Goal: Find specific page/section: Find specific page/section

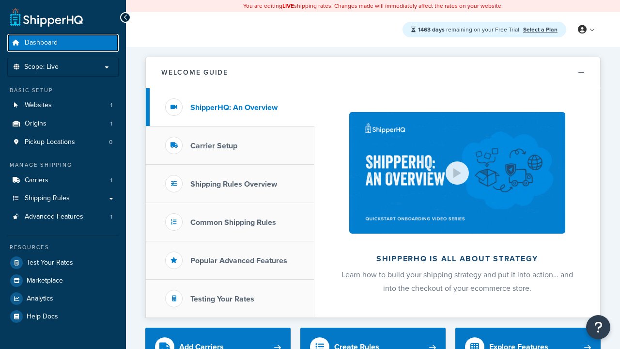
click at [41, 43] on span "Dashboard" at bounding box center [41, 43] width 33 height 8
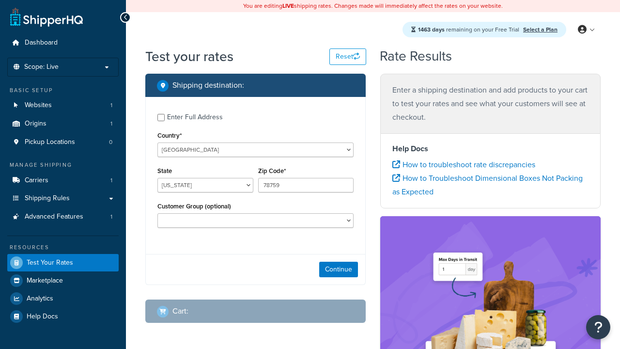
select select "[GEOGRAPHIC_DATA]"
